Goal: Find specific page/section: Locate a particular part of the current website

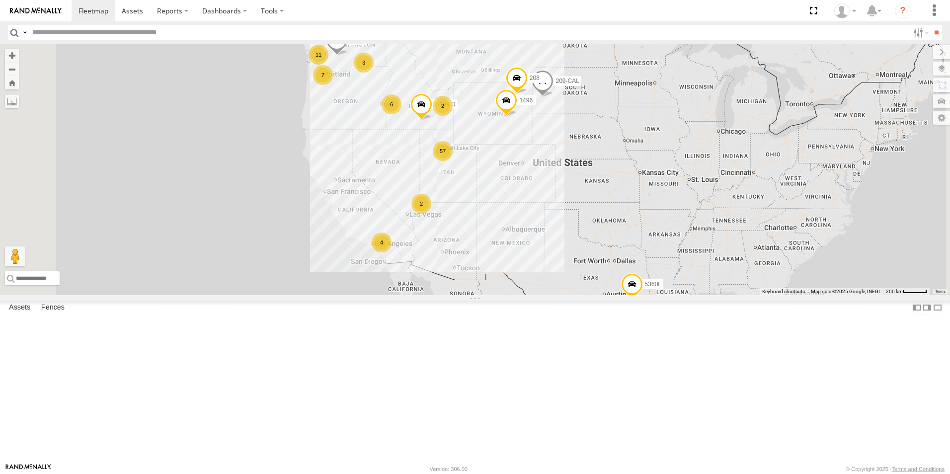
click at [0, 0] on div "125-CAM" at bounding box center [0, 0] width 0 height 0
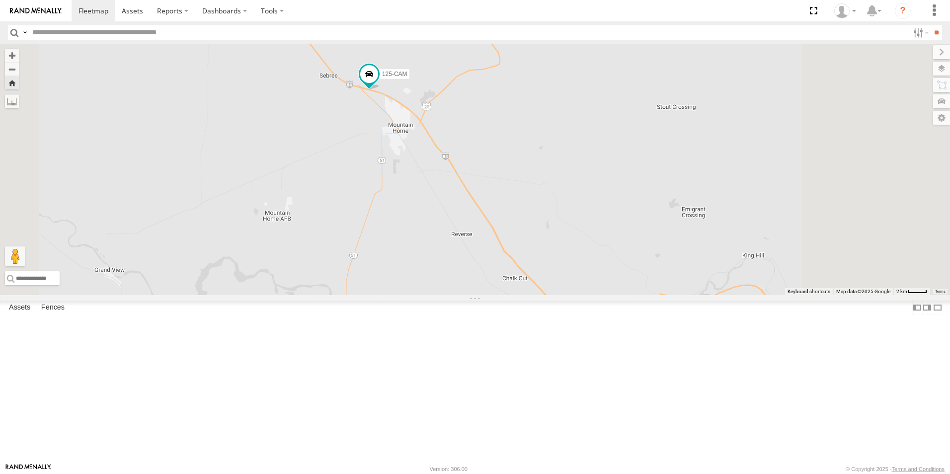
drag, startPoint x: 540, startPoint y: 310, endPoint x: 394, endPoint y: 218, distance: 172.6
click at [394, 218] on div "125-CAM" at bounding box center [475, 169] width 950 height 251
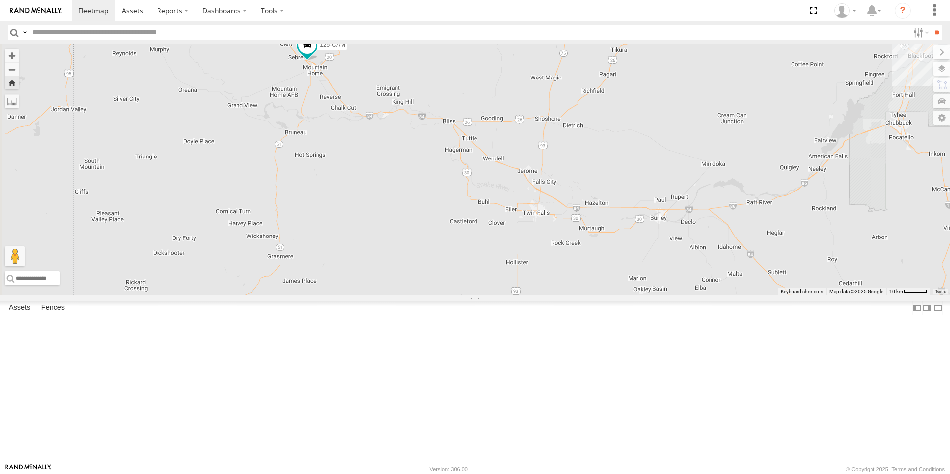
drag, startPoint x: 551, startPoint y: 301, endPoint x: 537, endPoint y: 273, distance: 31.3
click at [537, 273] on div "125-CAM" at bounding box center [475, 169] width 950 height 251
click at [314, 57] on span at bounding box center [306, 48] width 18 height 18
click at [319, 52] on label at bounding box center [309, 48] width 19 height 7
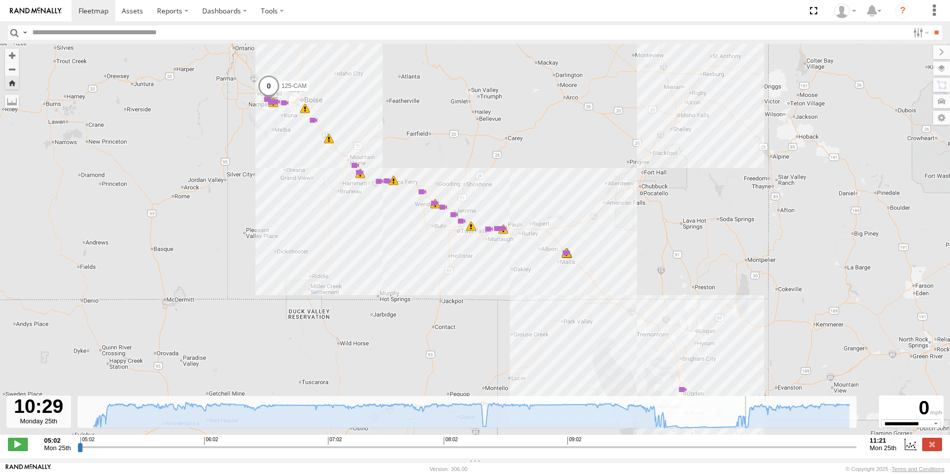
drag, startPoint x: 79, startPoint y: 451, endPoint x: 740, endPoint y: 479, distance: 661.4
type input "**********"
click at [740, 452] on input "range" at bounding box center [468, 446] width 780 height 9
click at [936, 449] on label at bounding box center [932, 444] width 20 height 13
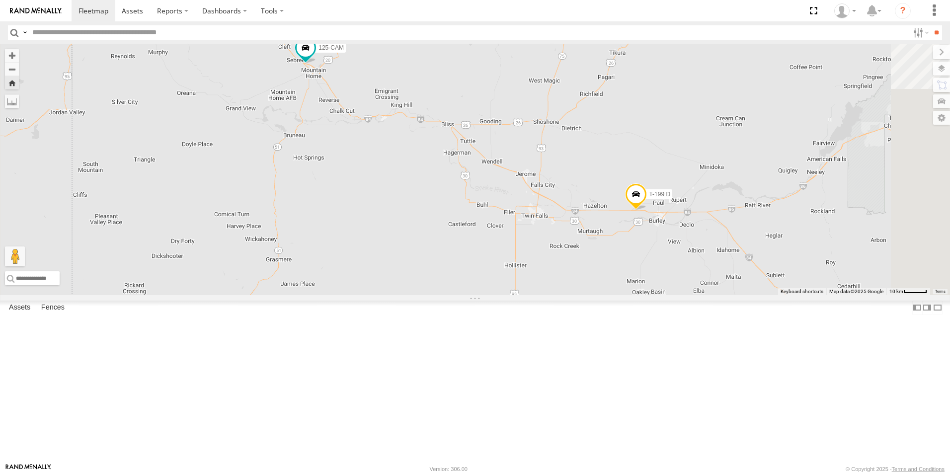
click at [0, 0] on div "All Assets" at bounding box center [0, 0] width 0 height 0
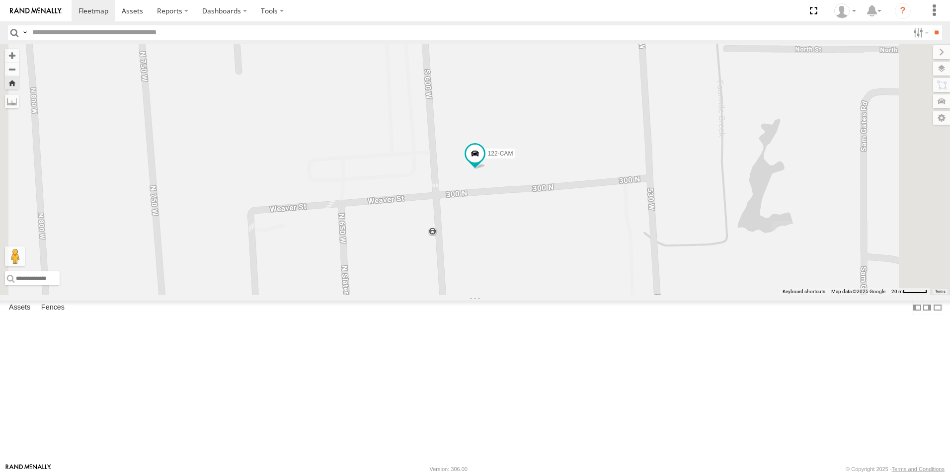
click at [0, 0] on div "126-CAM All Assets" at bounding box center [0, 0] width 0 height 0
